Goal: Register for event/course

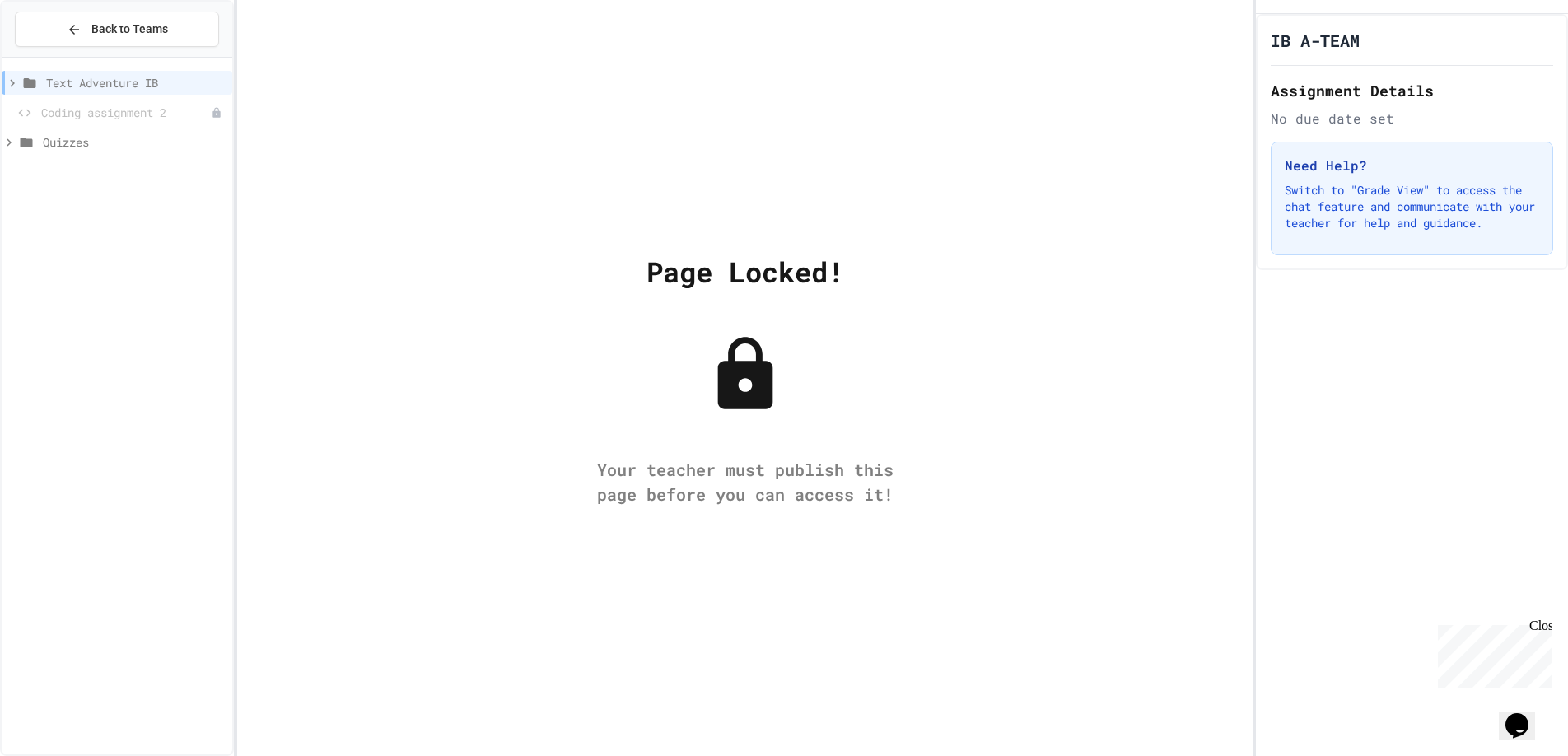
click at [56, 104] on span "Coding assignment 2" at bounding box center [126, 112] width 170 height 17
click at [67, 30] on icon at bounding box center [74, 29] width 14 height 14
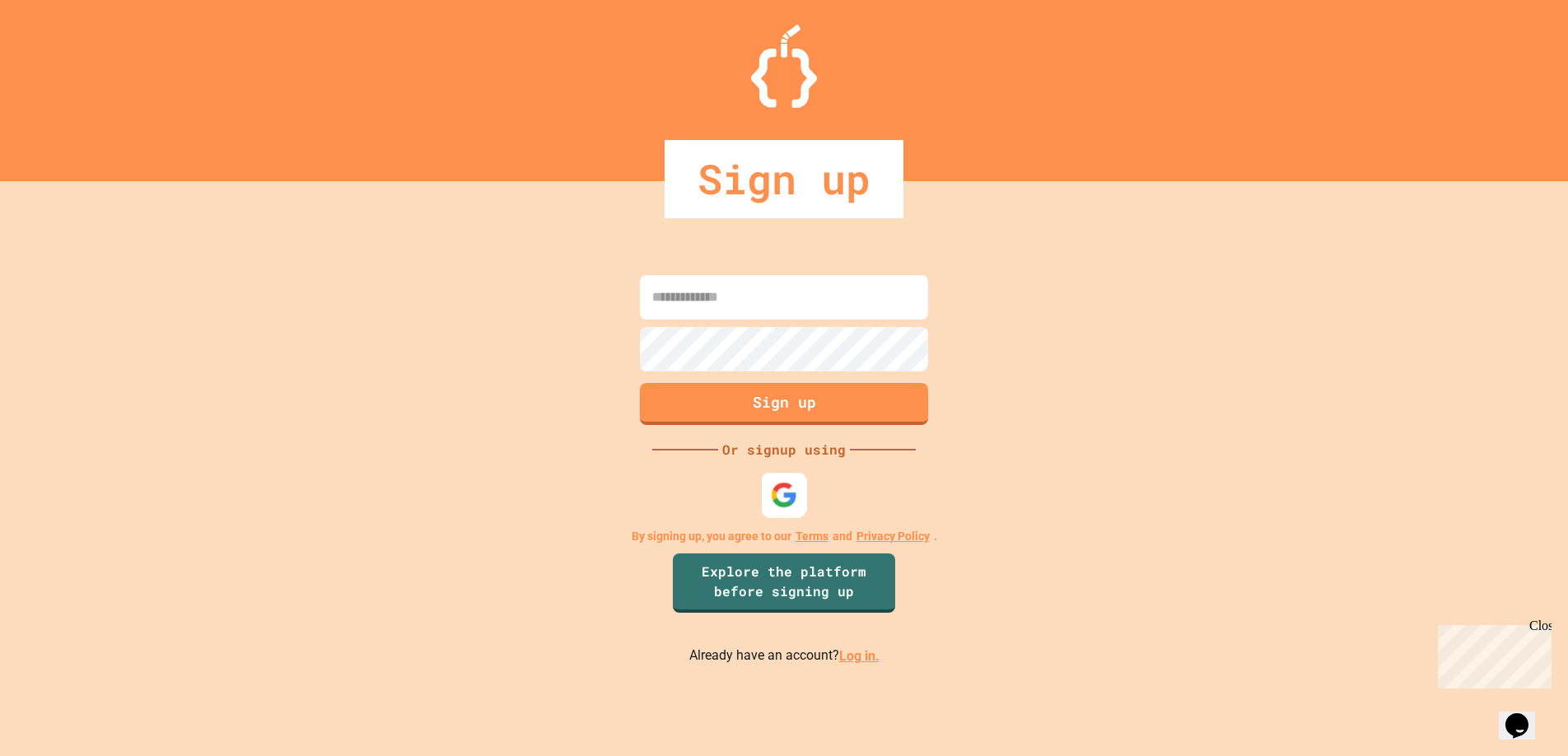
click at [795, 499] on img at bounding box center [784, 495] width 27 height 27
click at [779, 495] on img at bounding box center [784, 495] width 27 height 27
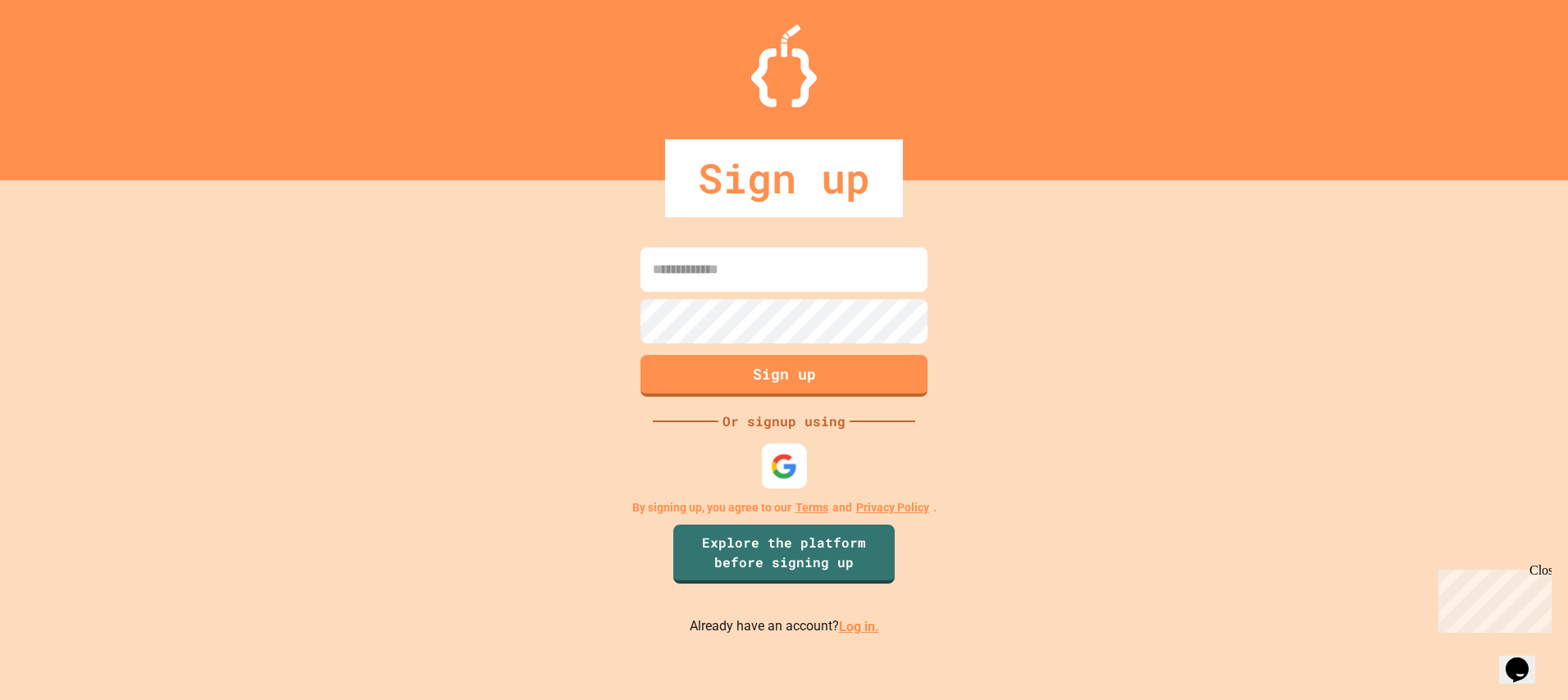
click at [804, 453] on div at bounding box center [784, 467] width 45 height 45
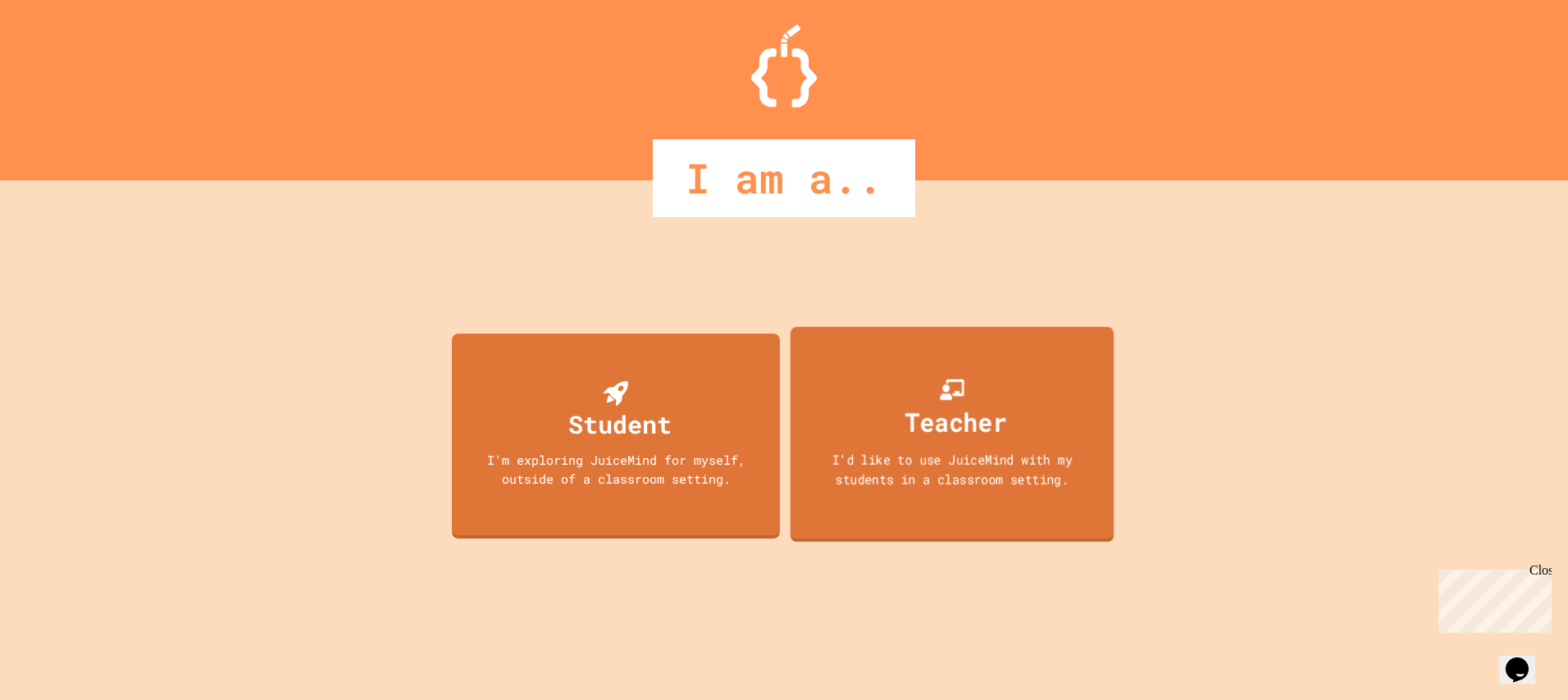
click at [869, 403] on div "Teacher I'd like to use JuiceMind with my students in a classroom setting." at bounding box center [952, 435] width 324 height 216
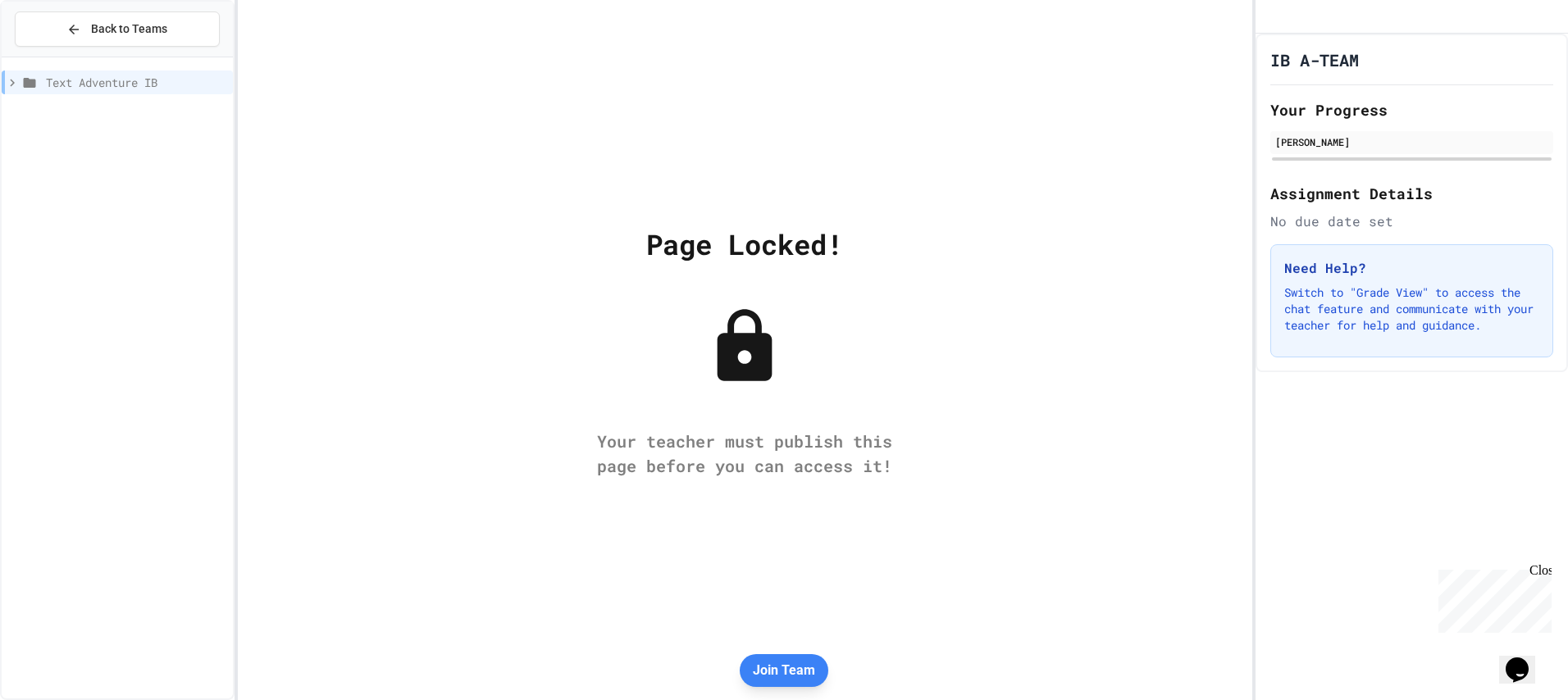
click at [5, 88] on icon at bounding box center [11, 82] width 14 height 14
click at [42, 115] on icon at bounding box center [34, 112] width 20 height 14
click at [76, 40] on button "Back to Teams" at bounding box center [117, 29] width 205 height 35
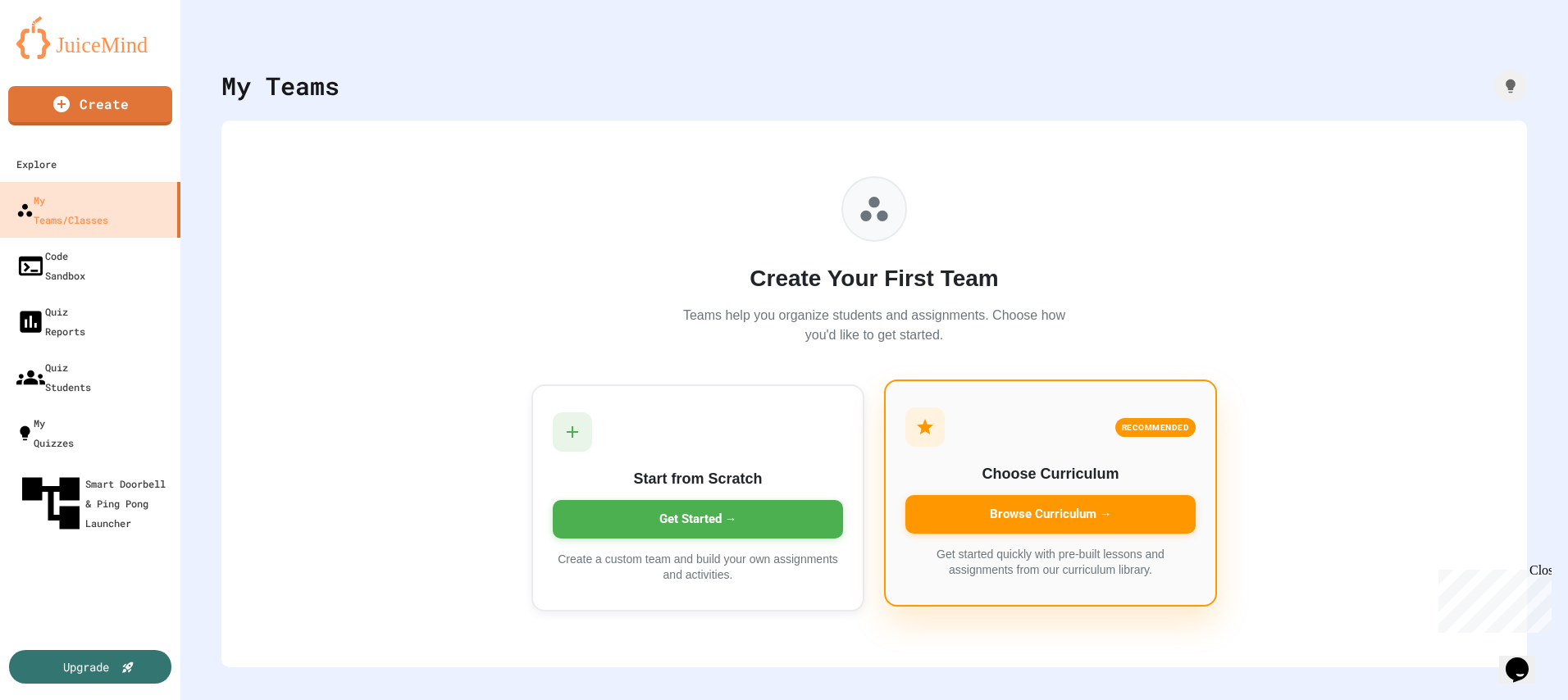
click at [1076, 509] on div "Browse Curriculum →" at bounding box center [1050, 515] width 290 height 38
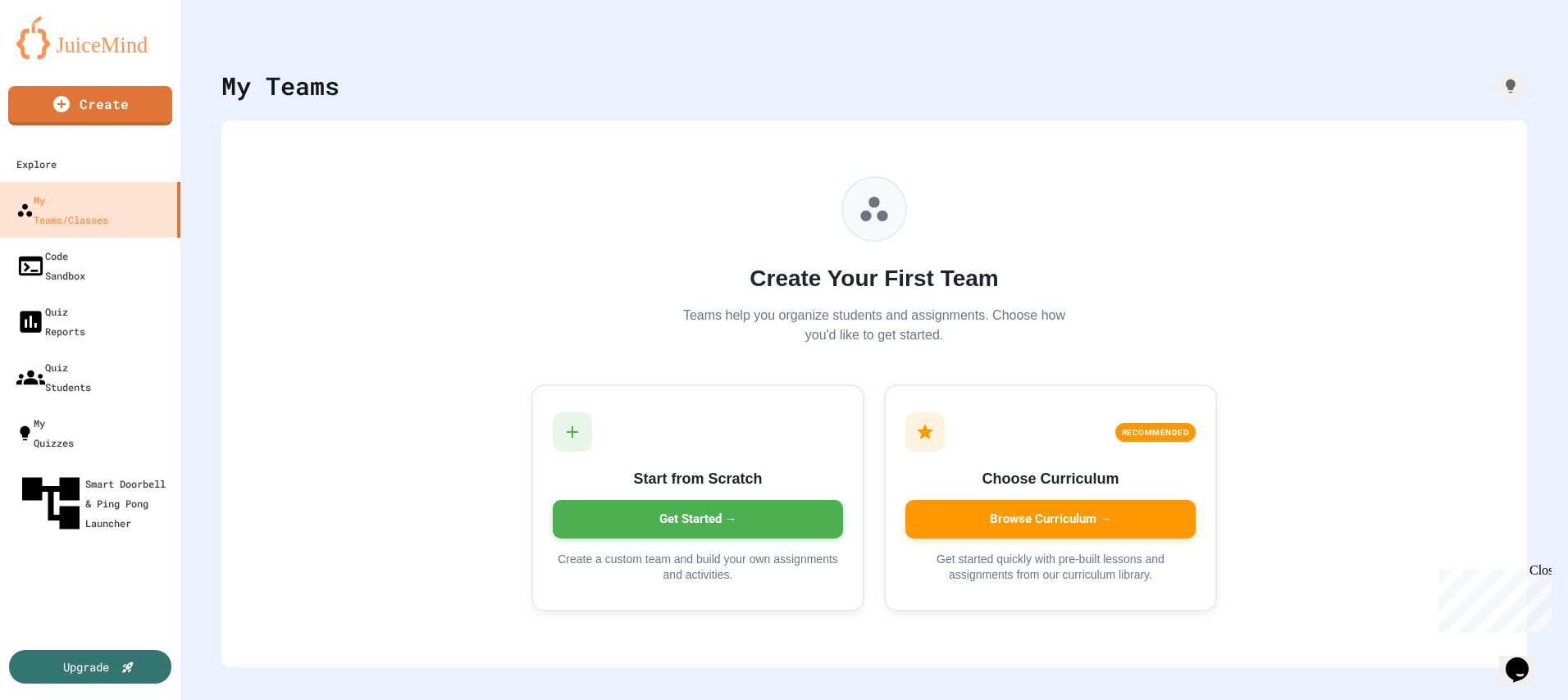
scroll to position [20, 0]
